Goal: Task Accomplishment & Management: Use online tool/utility

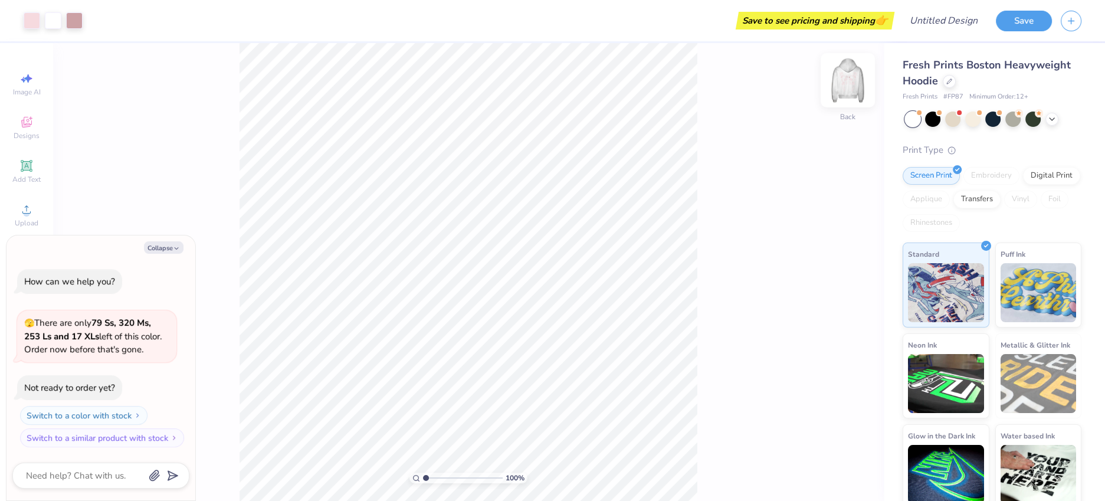
click at [857, 72] on img at bounding box center [847, 80] width 47 height 47
click at [947, 78] on icon at bounding box center [949, 80] width 6 height 6
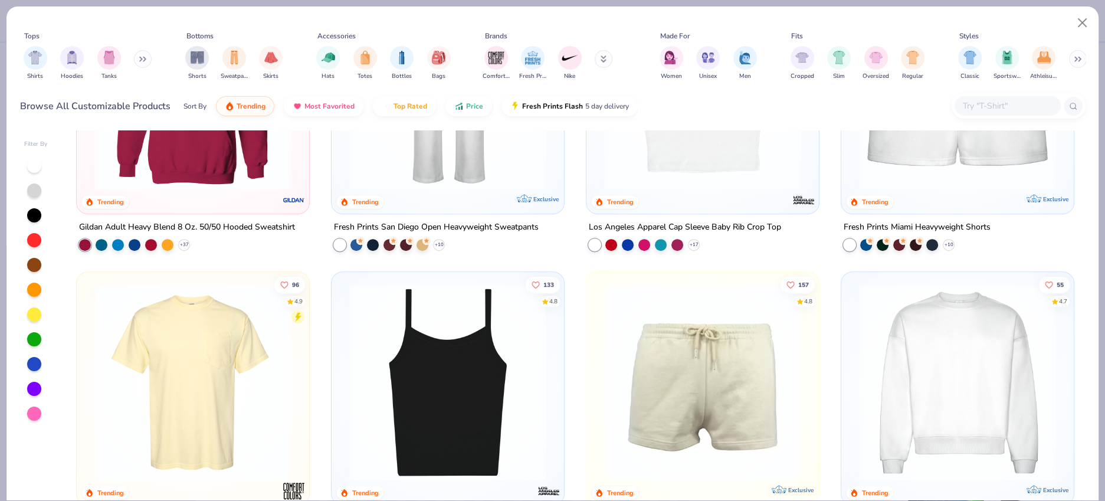
scroll to position [811, 0]
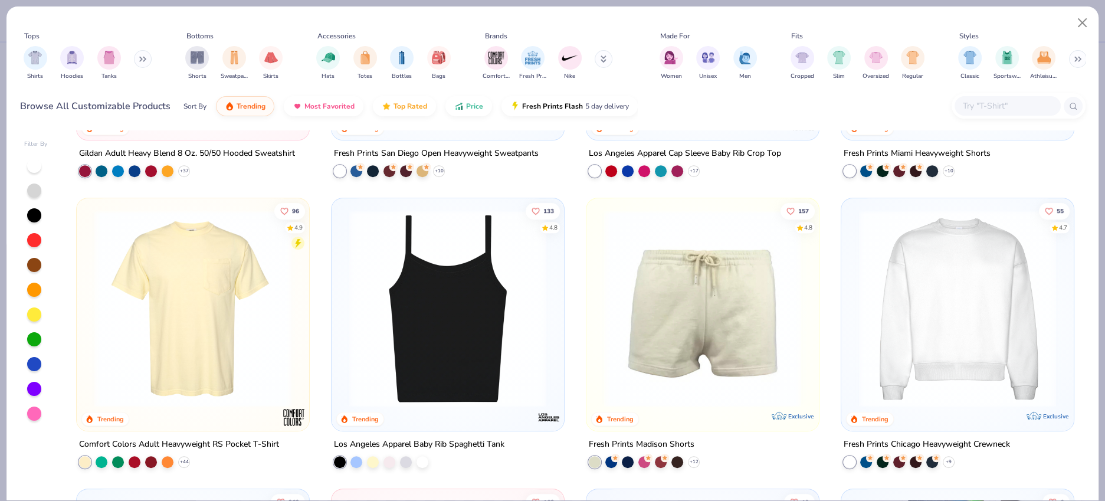
click at [961, 259] on img at bounding box center [957, 308] width 209 height 197
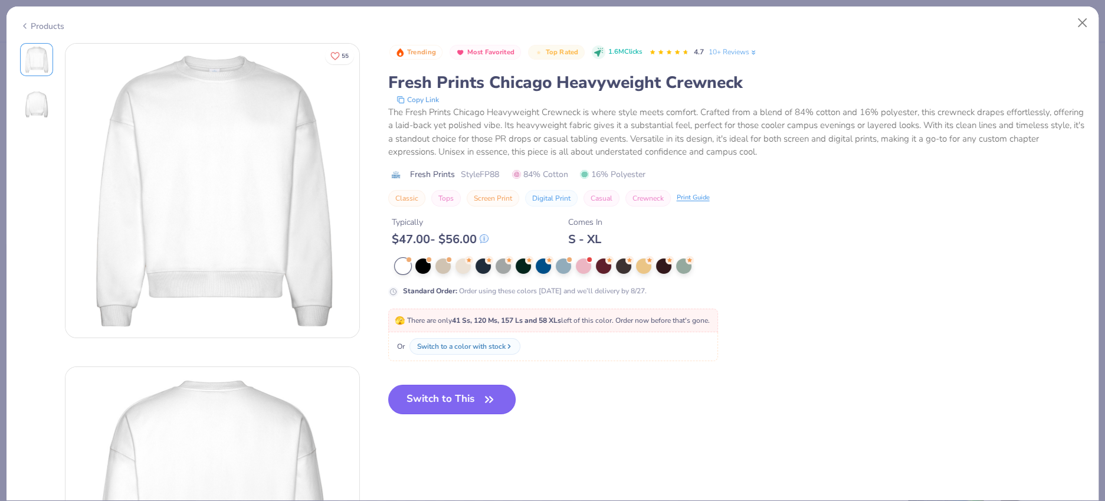
click at [431, 386] on button "Switch to This" at bounding box center [452, 399] width 128 height 29
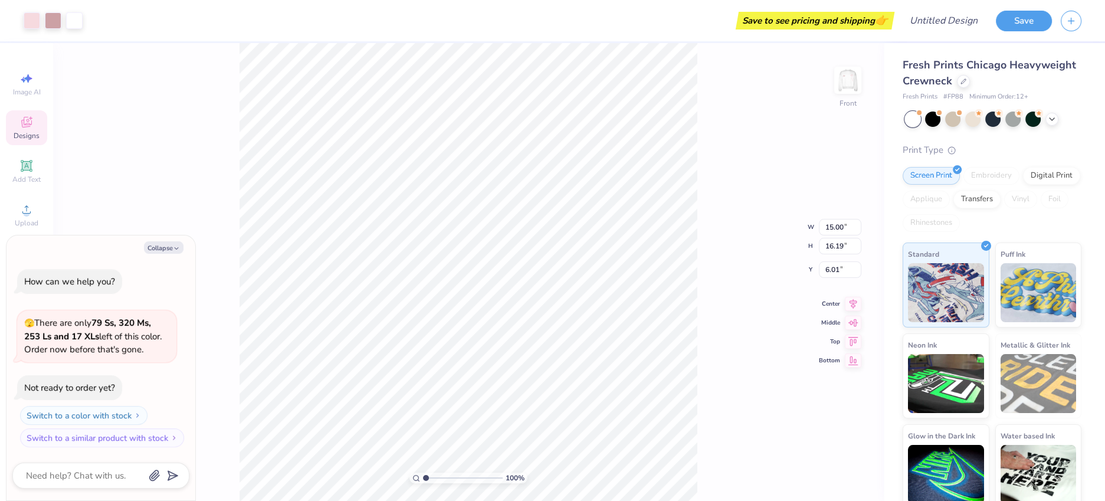
click at [753, 301] on div "100 % Front W 15.00 15.00 " H 16.19 16.19 " Y 6.01 6.01 " Center Middle Top Bot…" at bounding box center [468, 272] width 831 height 458
type textarea "x"
type input "1.19"
type textarea "x"
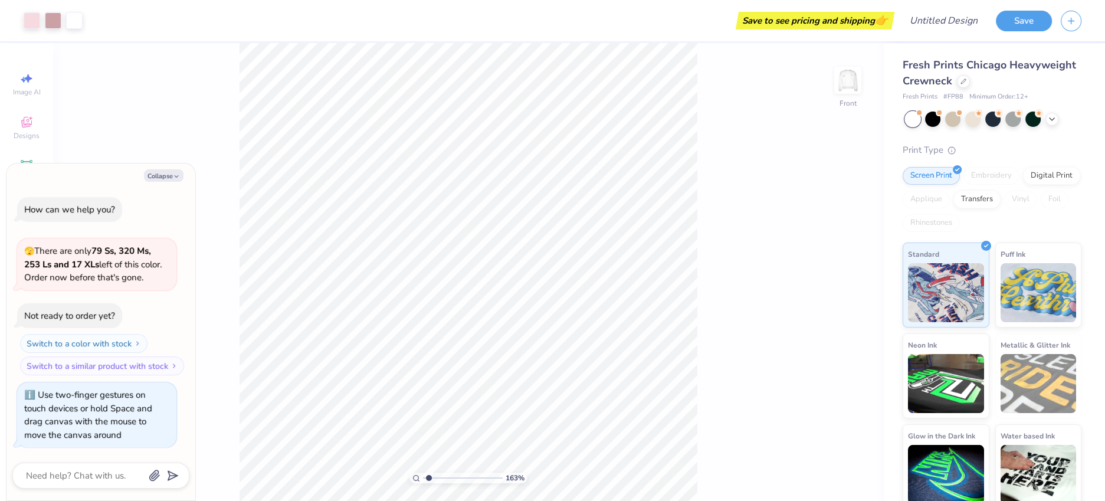
click at [428, 476] on input "range" at bounding box center [463, 477] width 80 height 11
drag, startPoint x: 427, startPoint y: 474, endPoint x: 432, endPoint y: 478, distance: 6.4
type input "1.84"
click at [432, 478] on input "range" at bounding box center [463, 477] width 80 height 11
type textarea "x"
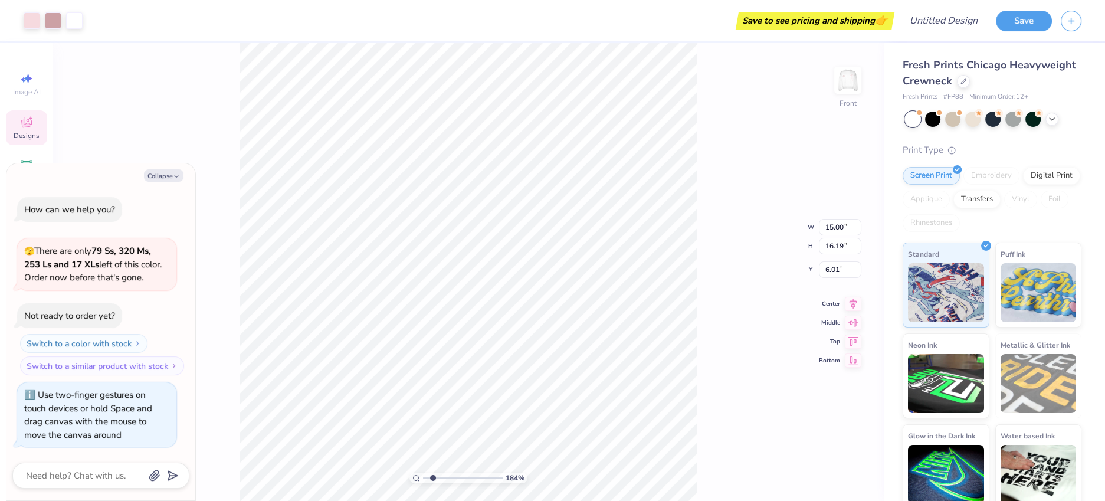
type input "4.95"
click at [782, 266] on div "184 % Front W 15.00 15.00 " H 16.19 16.19 " Y 4.95 4.95 " Center Middle Top Bot…" at bounding box center [468, 272] width 831 height 458
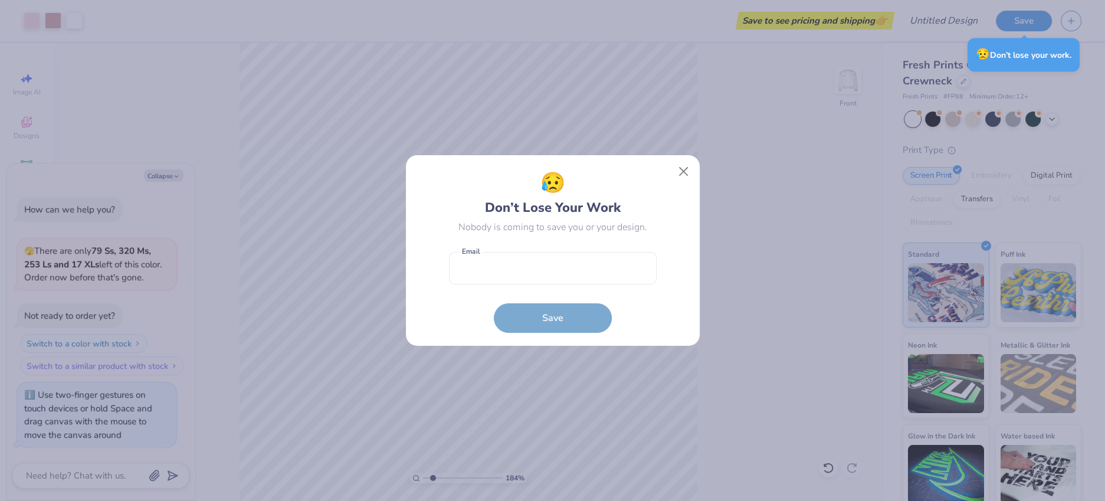
type textarea "x"
